Goal: Transaction & Acquisition: Purchase product/service

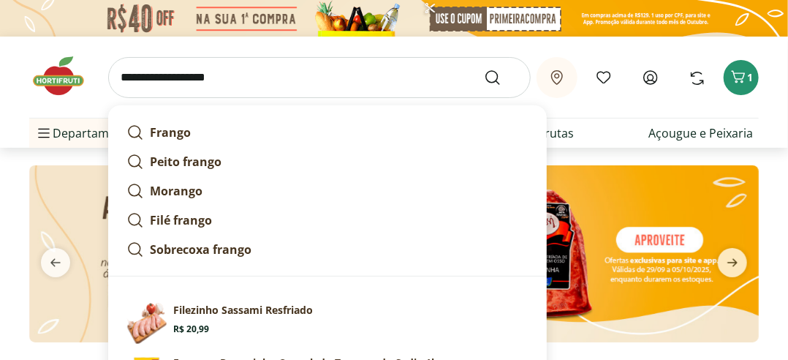
type input "**********"
click at [484, 69] on button "Submit Search" at bounding box center [501, 78] width 35 height 18
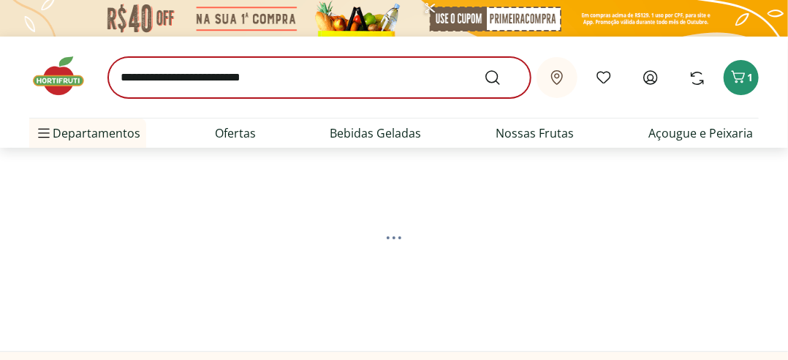
select select "**********"
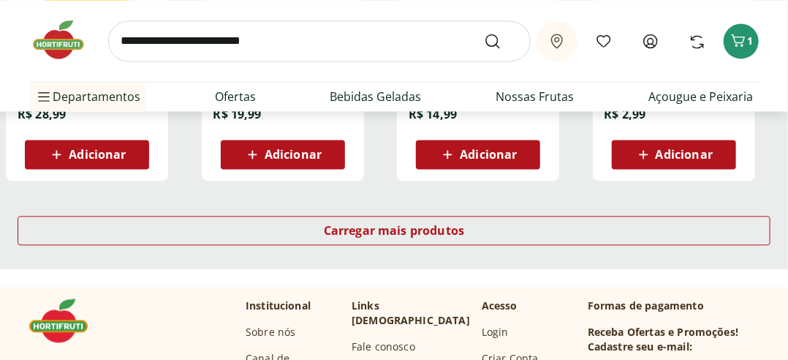
scroll to position [1023, 0]
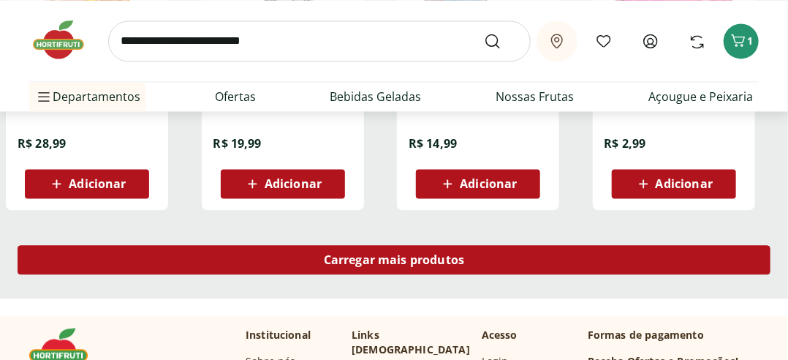
click at [368, 259] on span "Carregar mais produtos" at bounding box center [394, 260] width 141 height 12
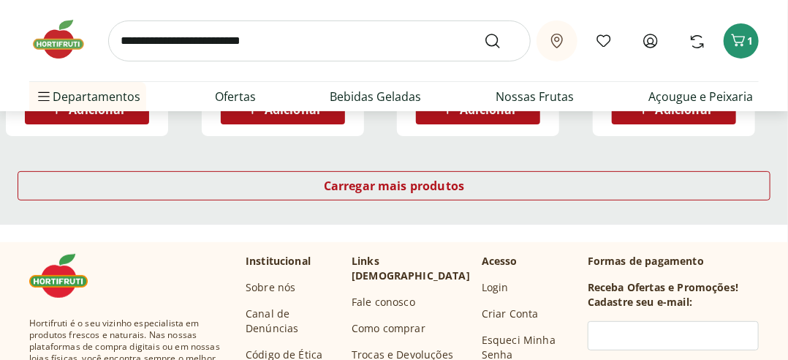
scroll to position [2046, 0]
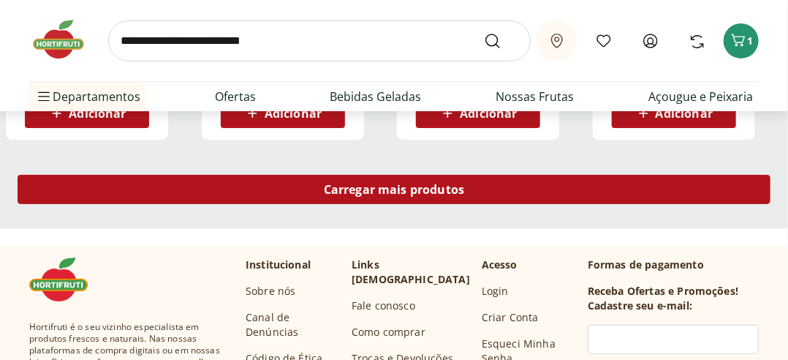
click at [376, 197] on div "Carregar mais produtos" at bounding box center [394, 189] width 753 height 29
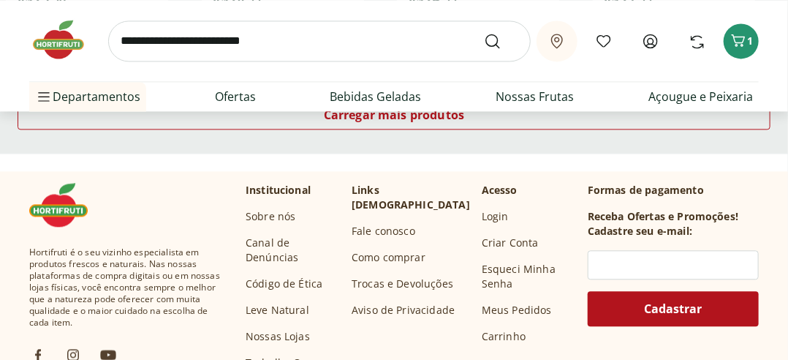
scroll to position [3069, 0]
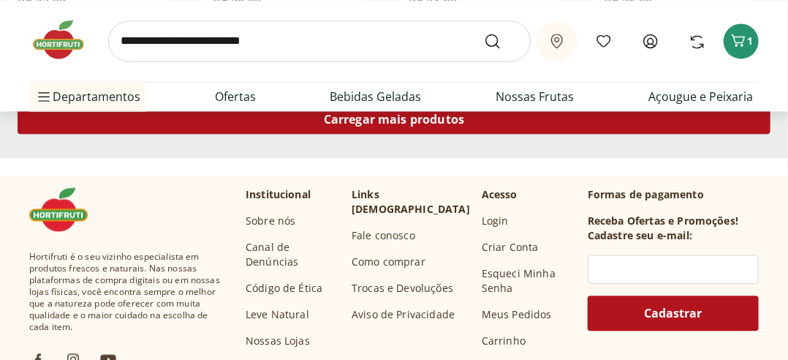
click at [392, 123] on span "Carregar mais produtos" at bounding box center [394, 119] width 141 height 12
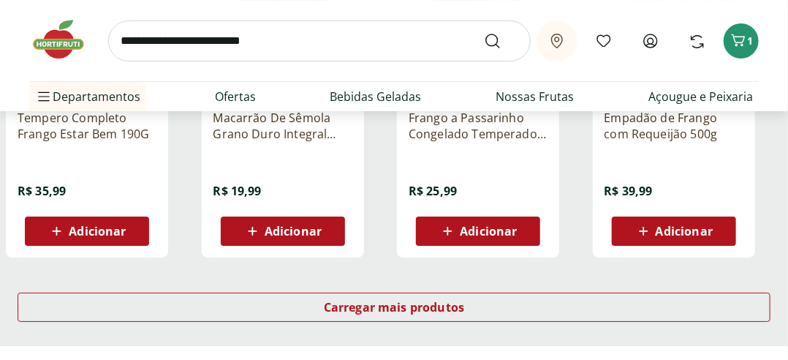
scroll to position [3897, 0]
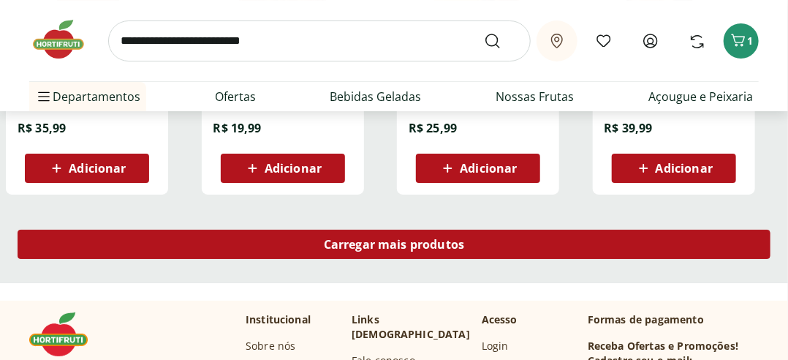
click at [391, 240] on span "Carregar mais produtos" at bounding box center [394, 244] width 141 height 12
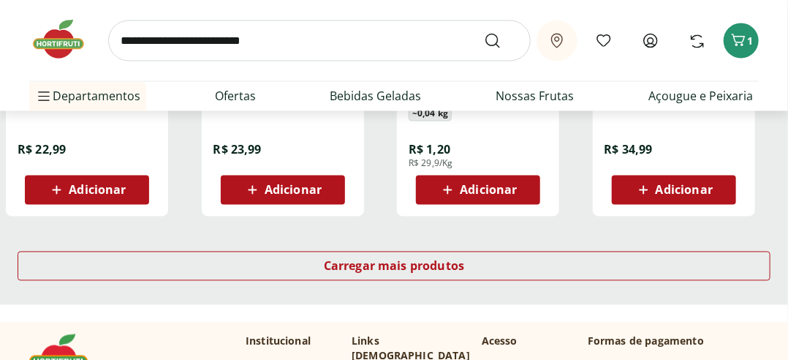
scroll to position [4823, 0]
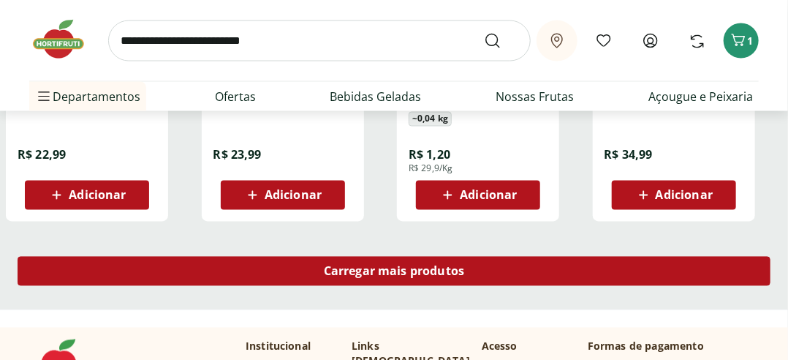
click at [387, 271] on span "Carregar mais produtos" at bounding box center [394, 271] width 141 height 12
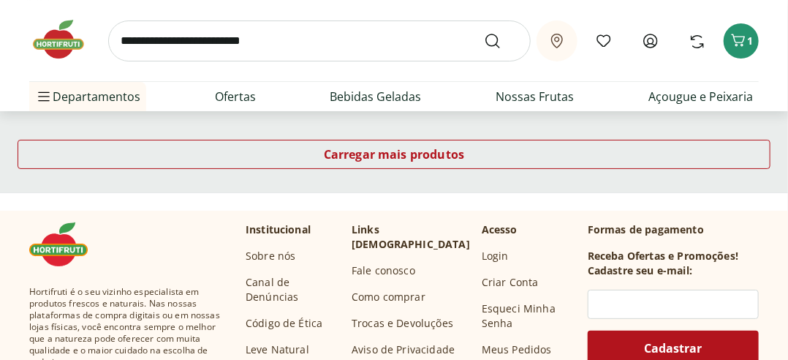
scroll to position [5894, 0]
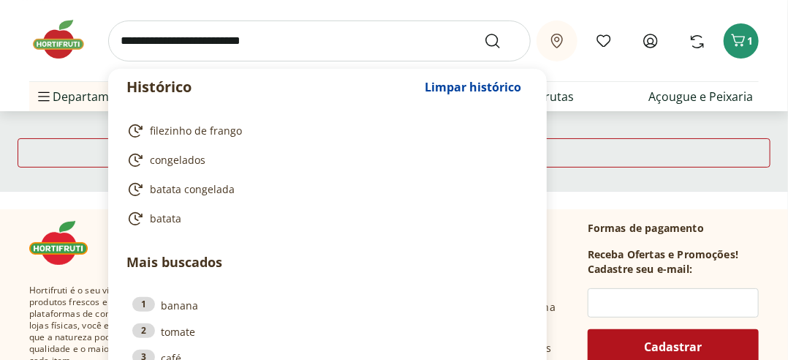
click at [298, 40] on input "search" at bounding box center [319, 40] width 422 height 41
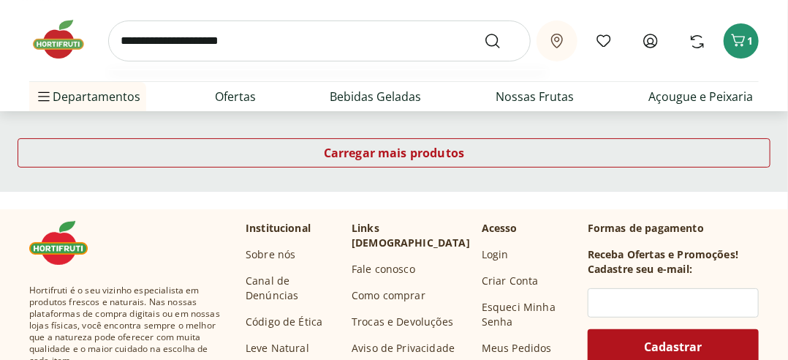
type input "**********"
click at [484, 32] on button "Submit Search" at bounding box center [501, 41] width 35 height 18
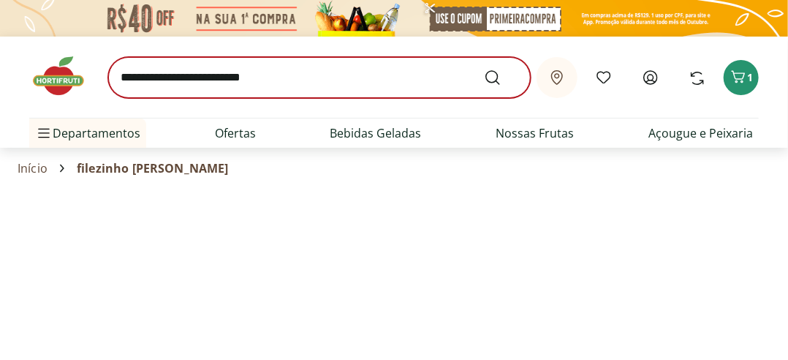
select select "**********"
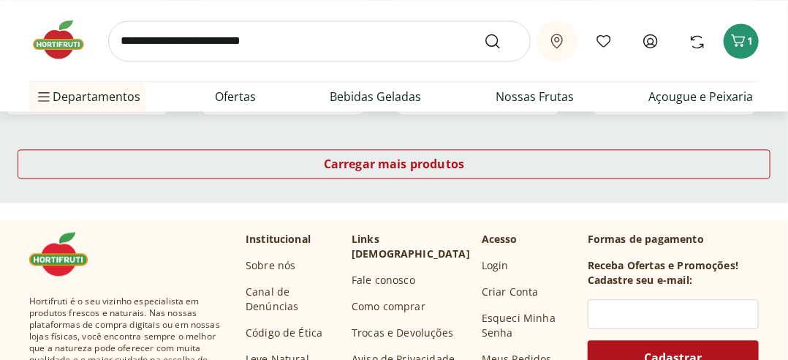
scroll to position [1120, 0]
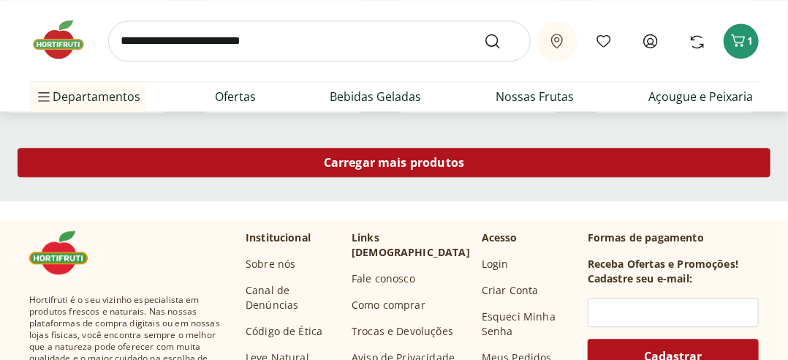
click at [446, 168] on span "Carregar mais produtos" at bounding box center [394, 162] width 141 height 12
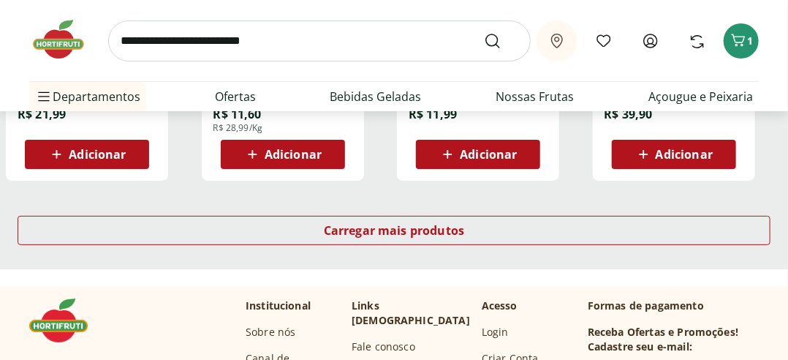
scroll to position [1997, 0]
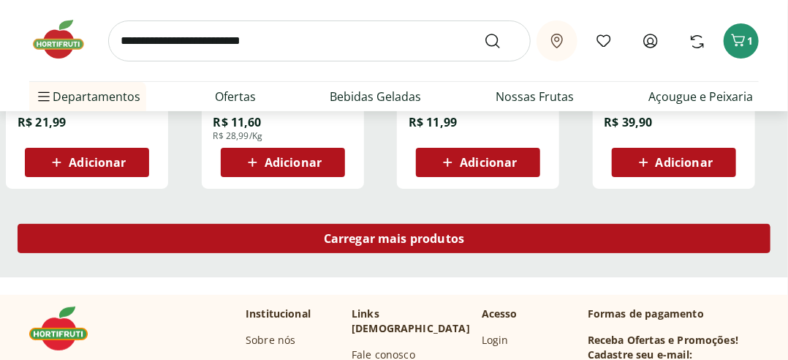
click at [391, 232] on span "Carregar mais produtos" at bounding box center [394, 238] width 141 height 12
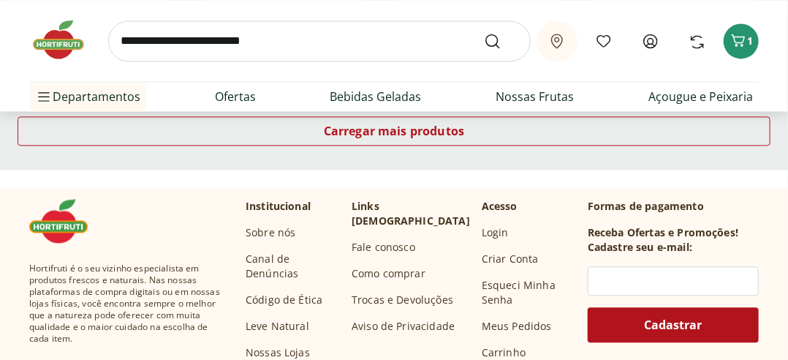
scroll to position [3069, 0]
